Goal: Navigation & Orientation: Go to known website

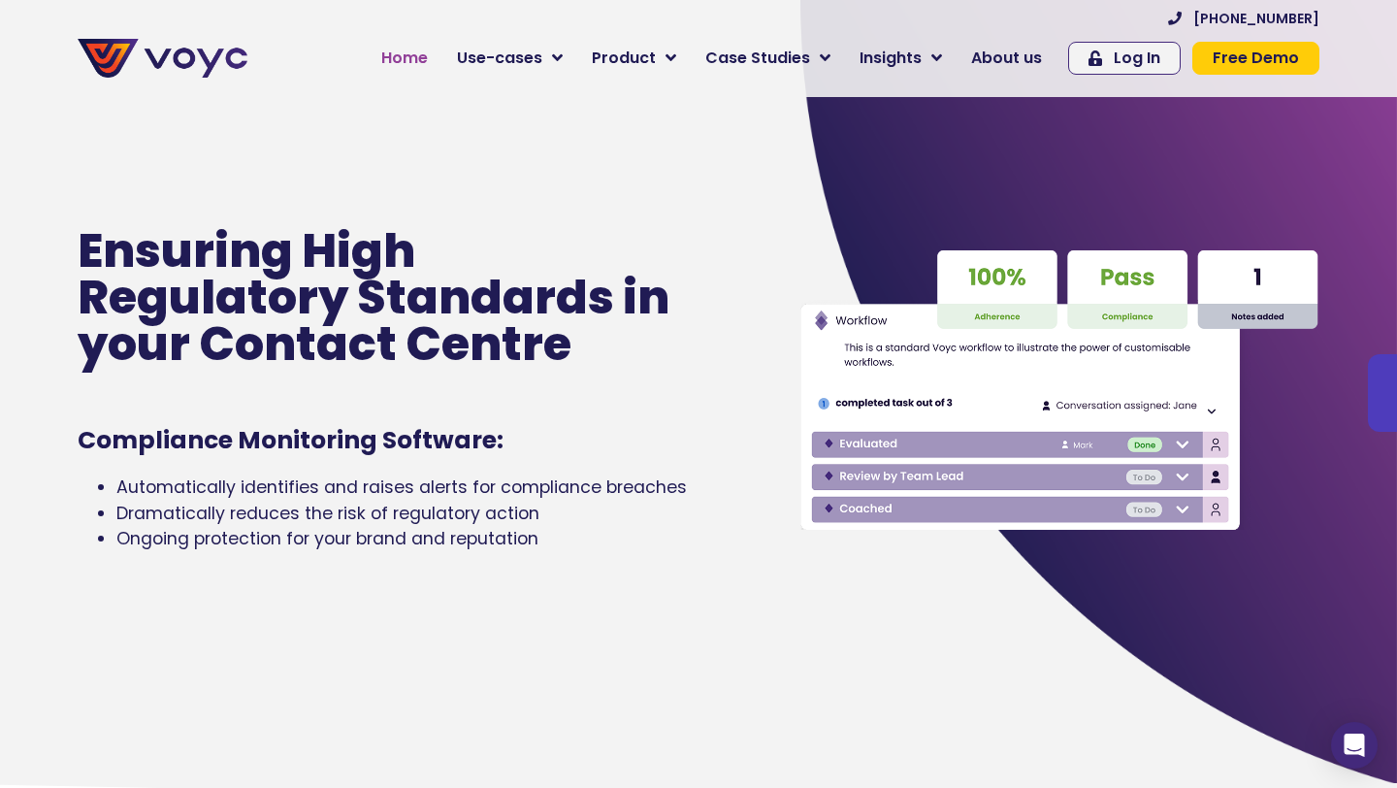
click at [421, 51] on span "Home" at bounding box center [404, 58] width 47 height 23
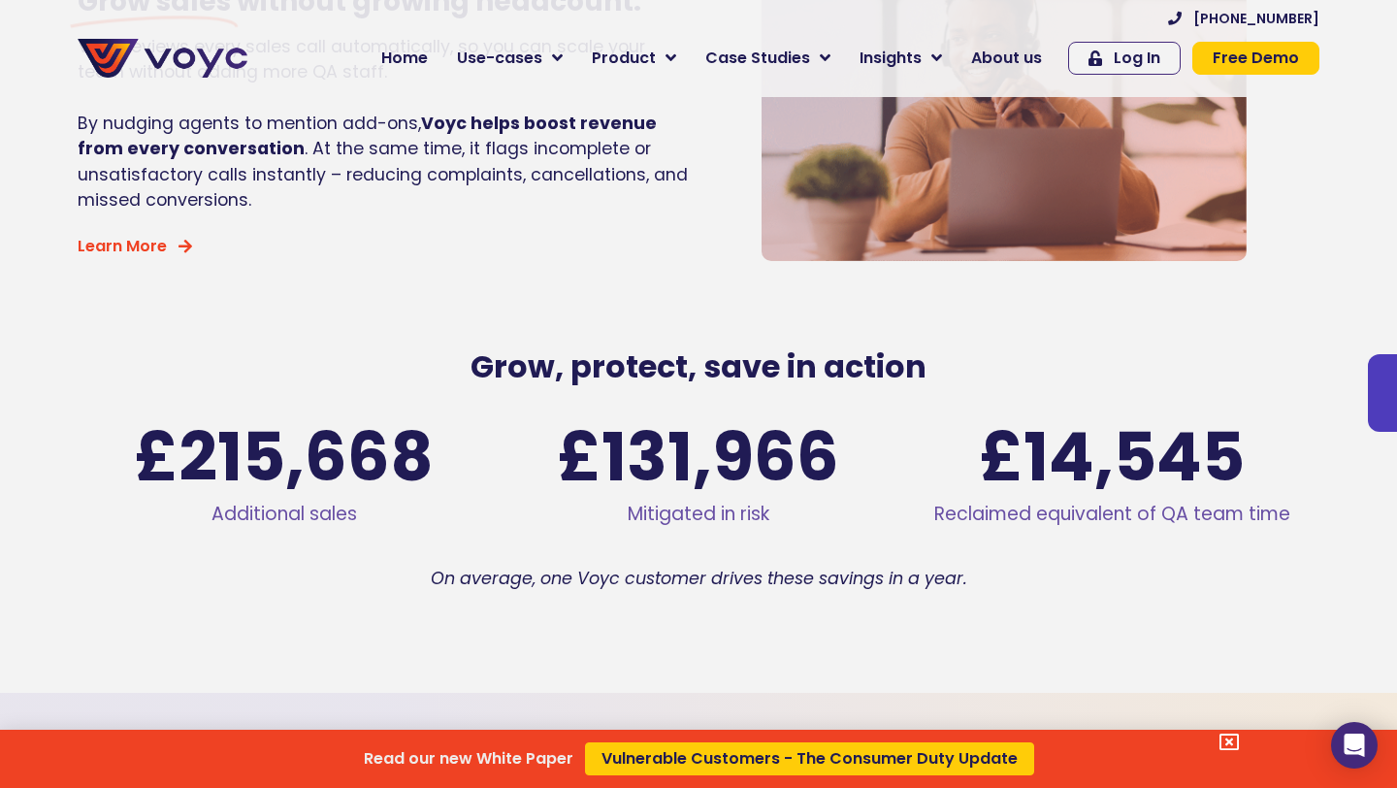
scroll to position [2931, 0]
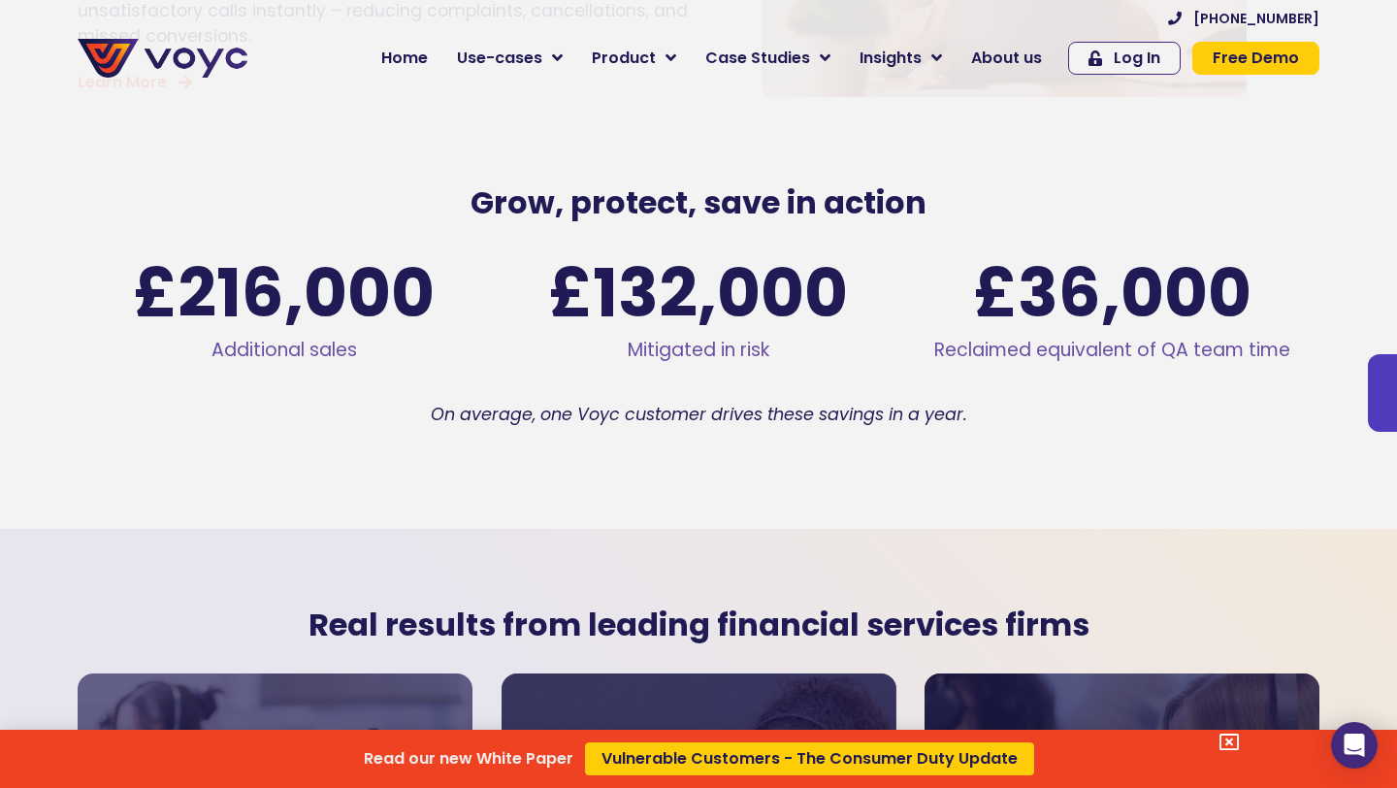
click at [406, 68] on div "Read our new White Paper Vulnerable Customers - The Consumer Duty Update" at bounding box center [698, 394] width 1397 height 788
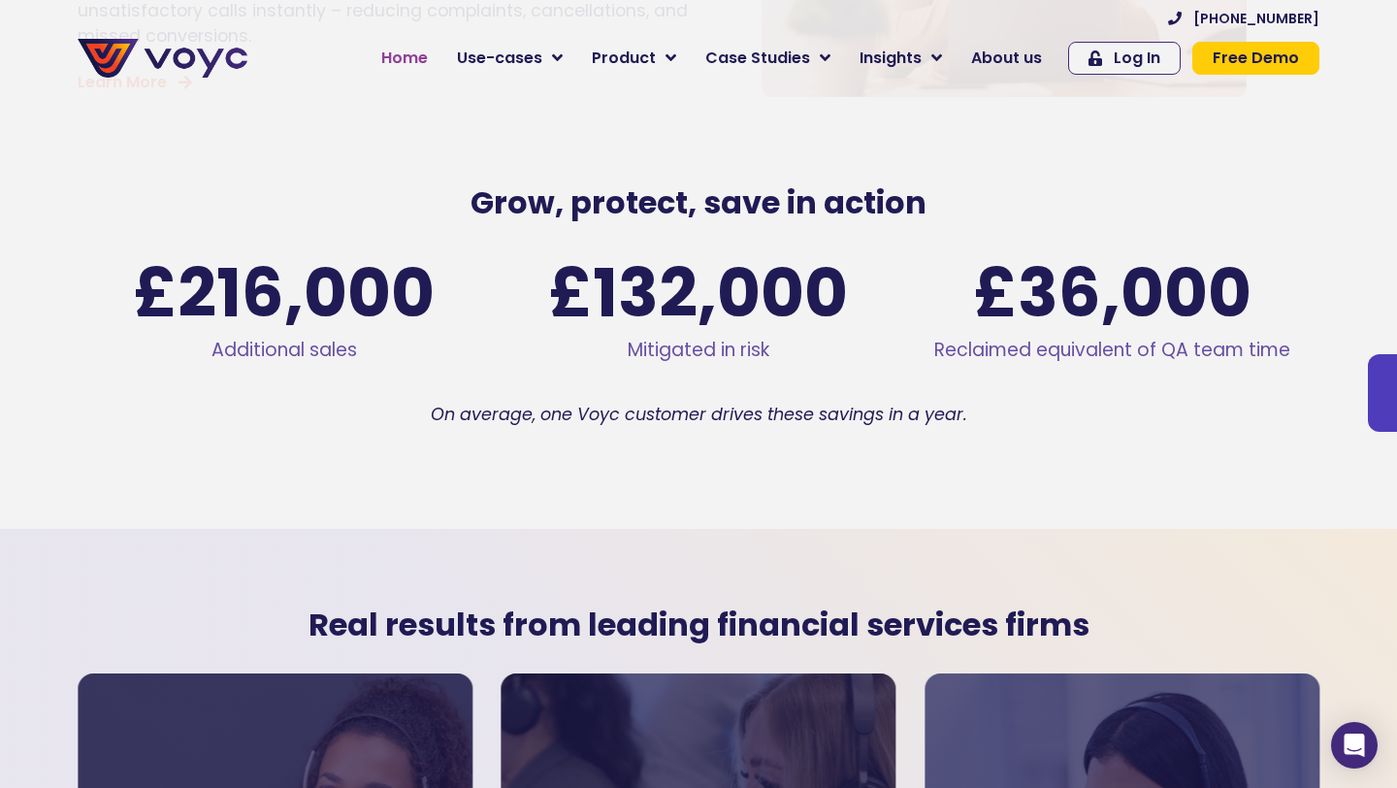
click at [416, 66] on span "Home" at bounding box center [404, 58] width 47 height 23
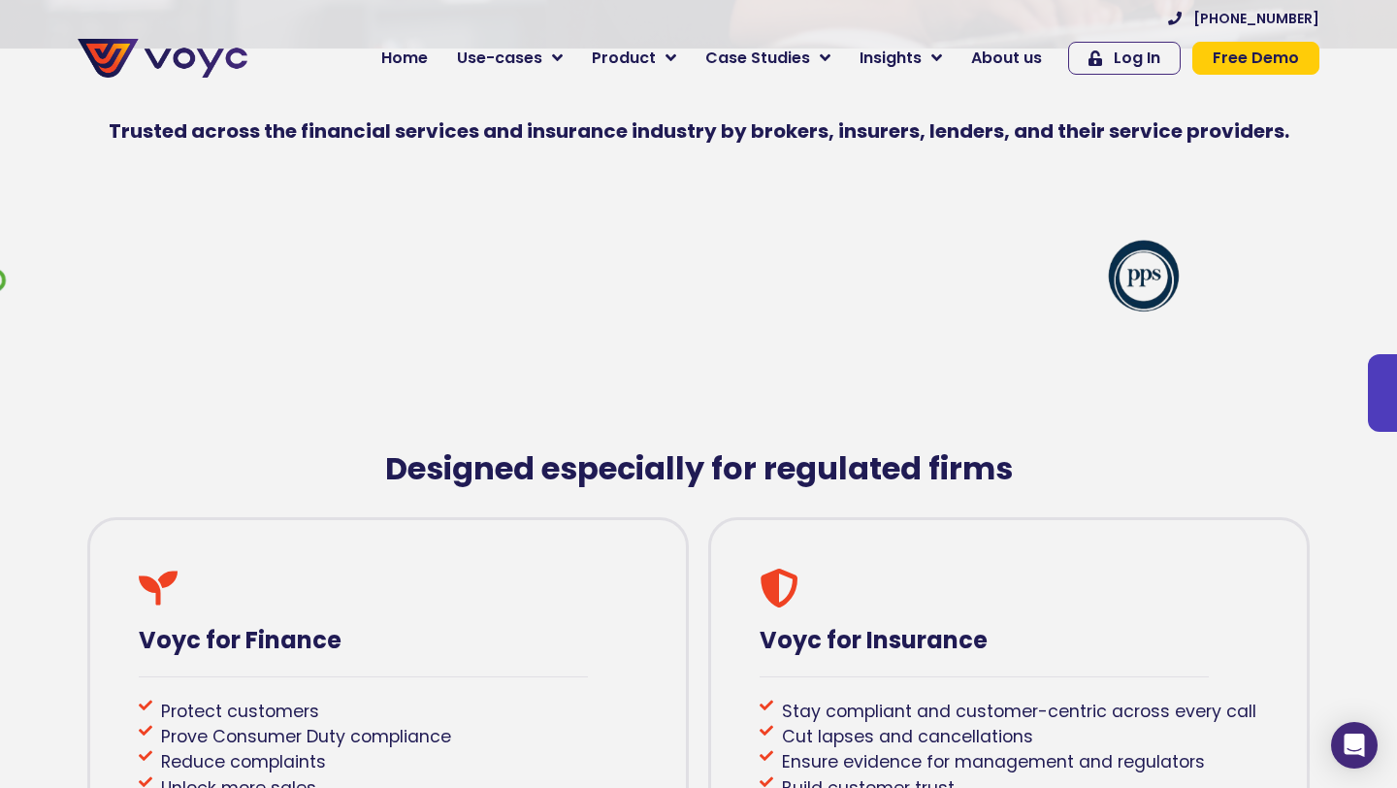
scroll to position [518, 0]
